Goal: Communication & Community: Participate in discussion

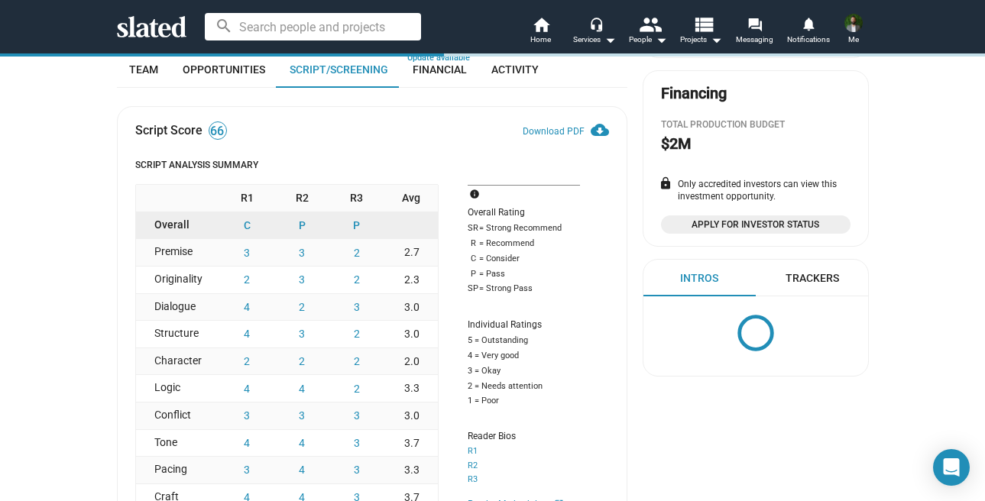
scroll to position [338, 0]
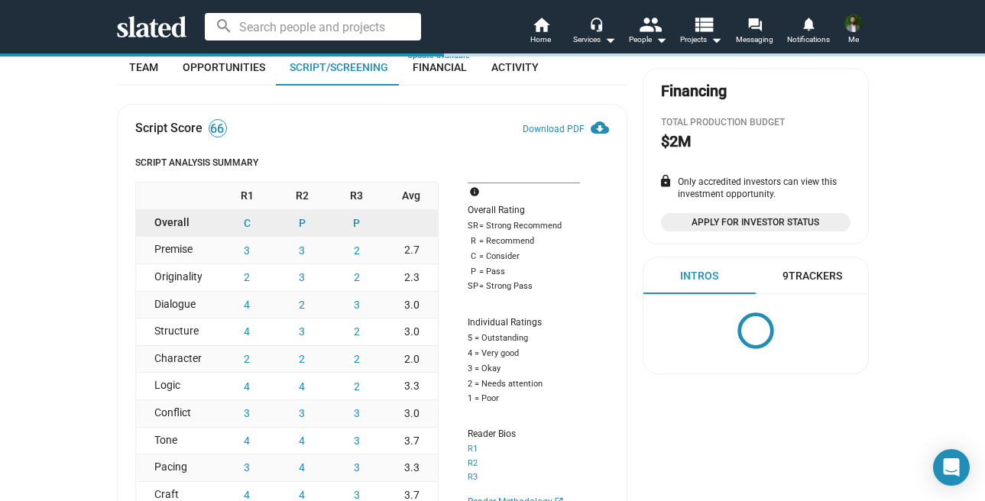
click at [850, 34] on span "Me" at bounding box center [853, 40] width 11 height 18
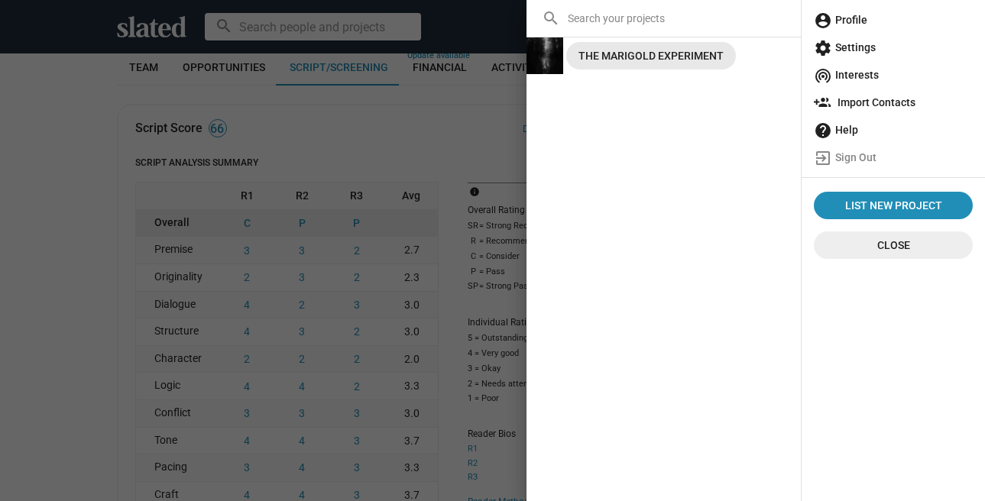
click at [670, 63] on div "THE MARIGOLD EXPERIMENT" at bounding box center [650, 55] width 145 height 27
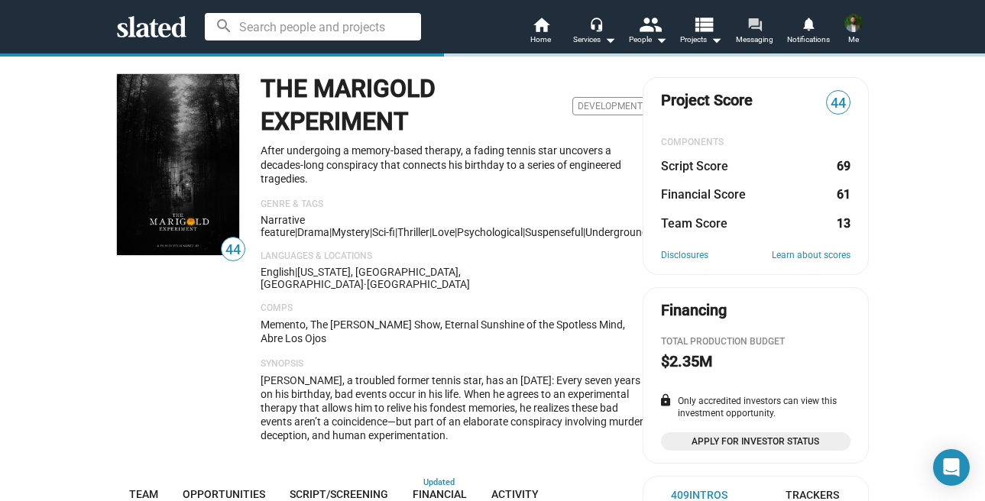
click at [755, 31] on mat-icon "forum" at bounding box center [754, 24] width 15 height 15
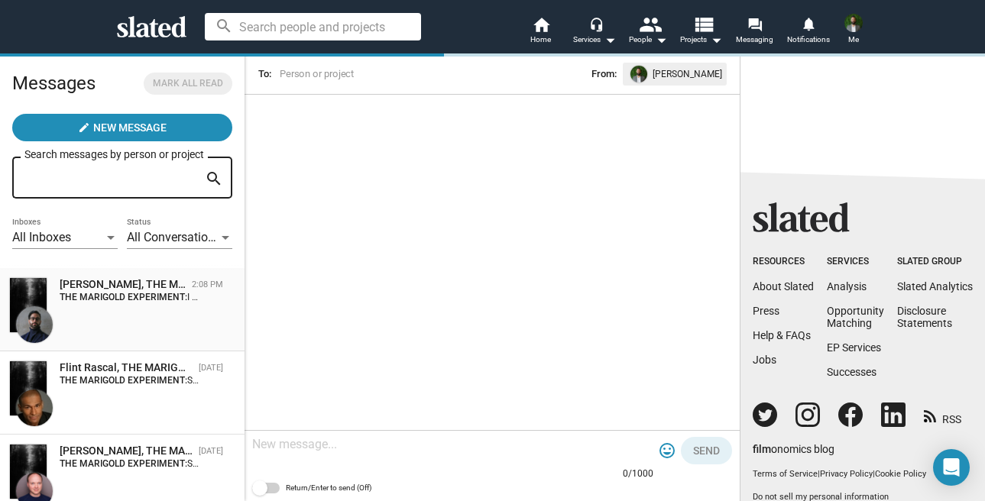
click at [168, 302] on strong "THE MARIGOLD EXPERIMENT:" at bounding box center [124, 297] width 128 height 11
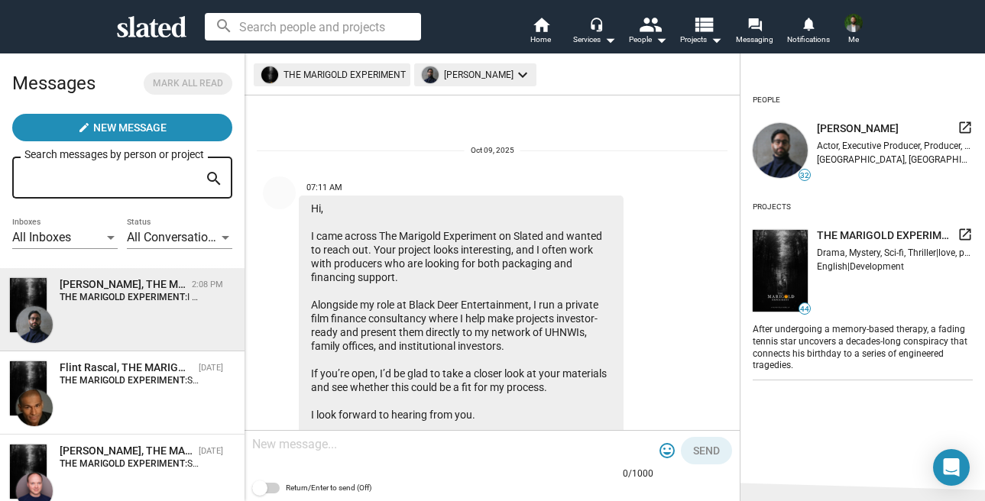
scroll to position [386, 0]
